Goal: Transaction & Acquisition: Purchase product/service

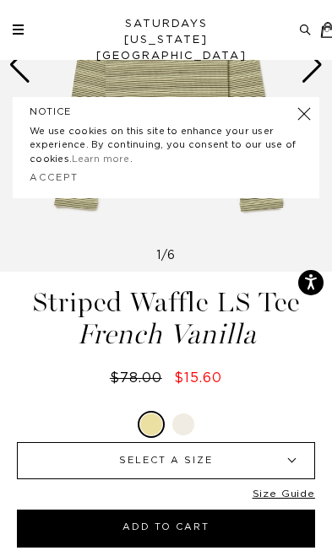
scroll to position [252, 0]
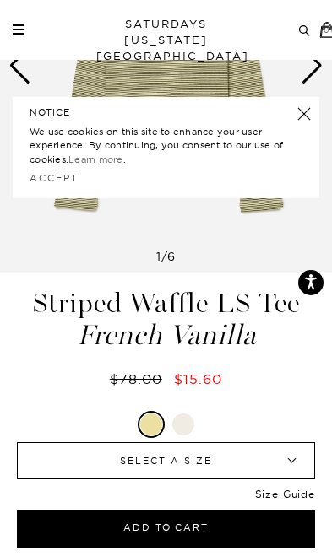
click at [296, 116] on link at bounding box center [304, 114] width 24 height 24
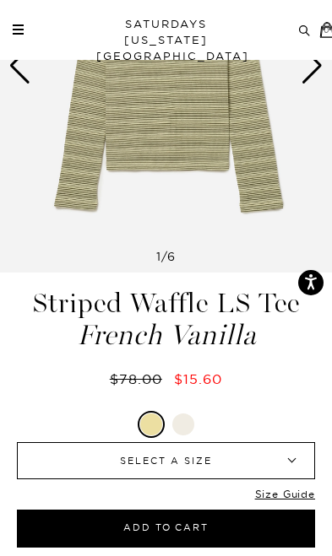
click at [30, 30] on div "Archive Sale Men's Tees Shirts Shorts Swim Knitwear Pants Sweats" at bounding box center [168, 30] width 311 height 16
click at [17, 35] on span at bounding box center [18, 34] width 11 height 2
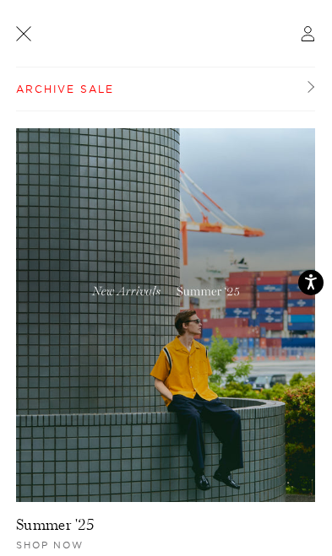
click at [279, 84] on link "Archive Sale" at bounding box center [165, 90] width 299 height 44
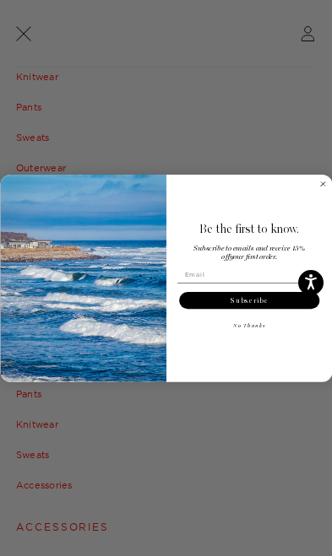
scroll to position [220, 0]
click at [320, 188] on circle "Close dialog" at bounding box center [321, 183] width 9 height 9
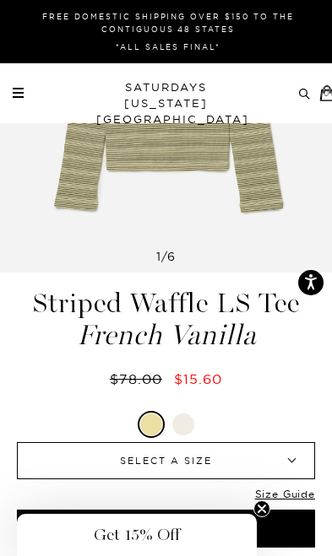
click at [23, 95] on link at bounding box center [18, 93] width 11 height 10
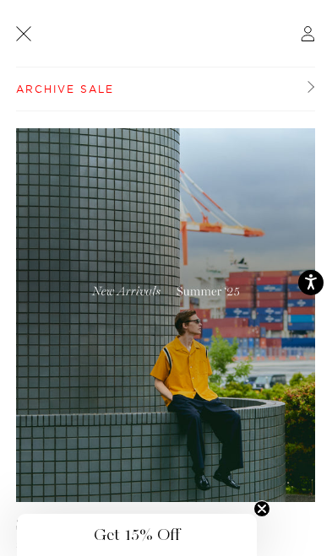
click at [46, 104] on link "Archive Sale" at bounding box center [165, 90] width 299 height 44
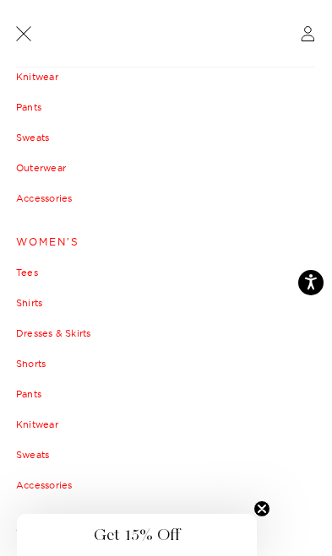
scroll to position [13, 0]
click at [16, 381] on ul "Men's Tees Shirts Shorts Swimwear Knitwear Pants Sweats Outerwear" at bounding box center [166, 232] width 300 height 624
click at [21, 398] on link "Pants" at bounding box center [166, 394] width 300 height 10
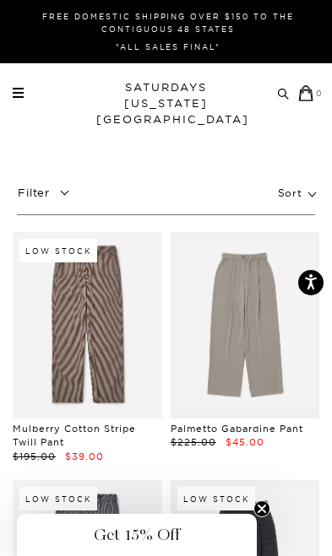
click at [13, 95] on link at bounding box center [18, 93] width 11 height 10
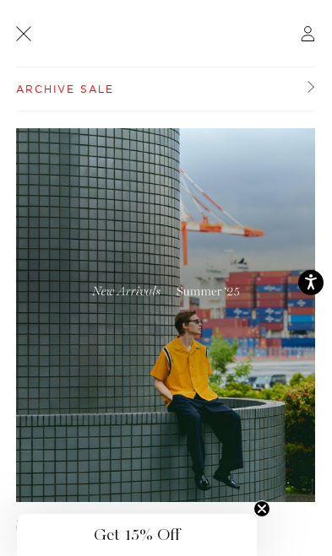
click at [24, 89] on link "Archive Sale" at bounding box center [165, 90] width 299 height 44
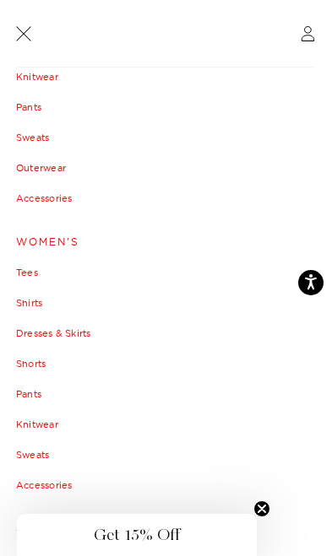
scroll to position [220, 0]
click at [76, 245] on link "Women's" at bounding box center [166, 242] width 300 height 10
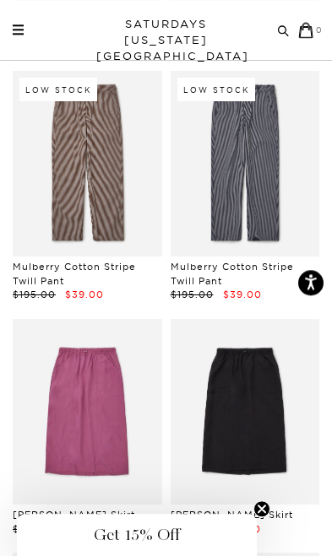
scroll to position [1885, 0]
